Goal: Information Seeking & Learning: Learn about a topic

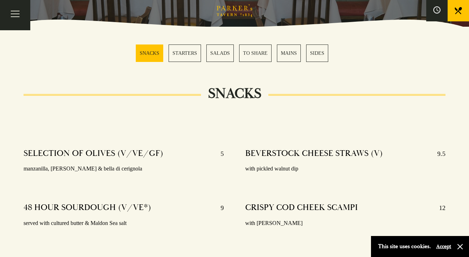
scroll to position [190, 0]
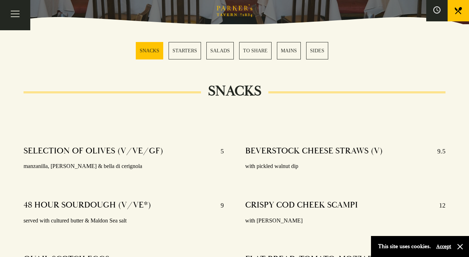
click at [183, 53] on link "STARTERS" at bounding box center [185, 50] width 32 height 17
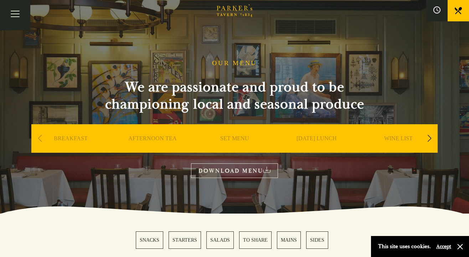
click at [243, 134] on div "SET MENU" at bounding box center [234, 149] width 78 height 50
click at [234, 144] on link "SET MENU" at bounding box center [234, 149] width 29 height 28
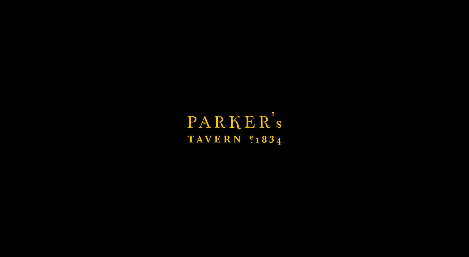
scroll to position [286, 0]
click at [234, 144] on icon "Brasserie Restaurant Cambridge | Parker's Tavern Cambridge Parker's Tavern is a…" at bounding box center [234, 128] width 94 height 33
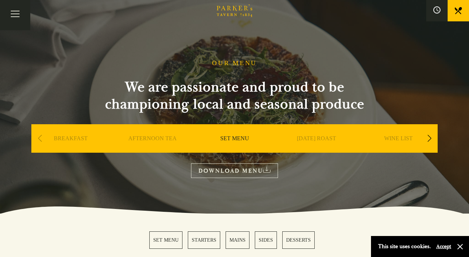
click at [232, 138] on link "SET MENU" at bounding box center [234, 149] width 29 height 28
